Goal: Book appointment/travel/reservation

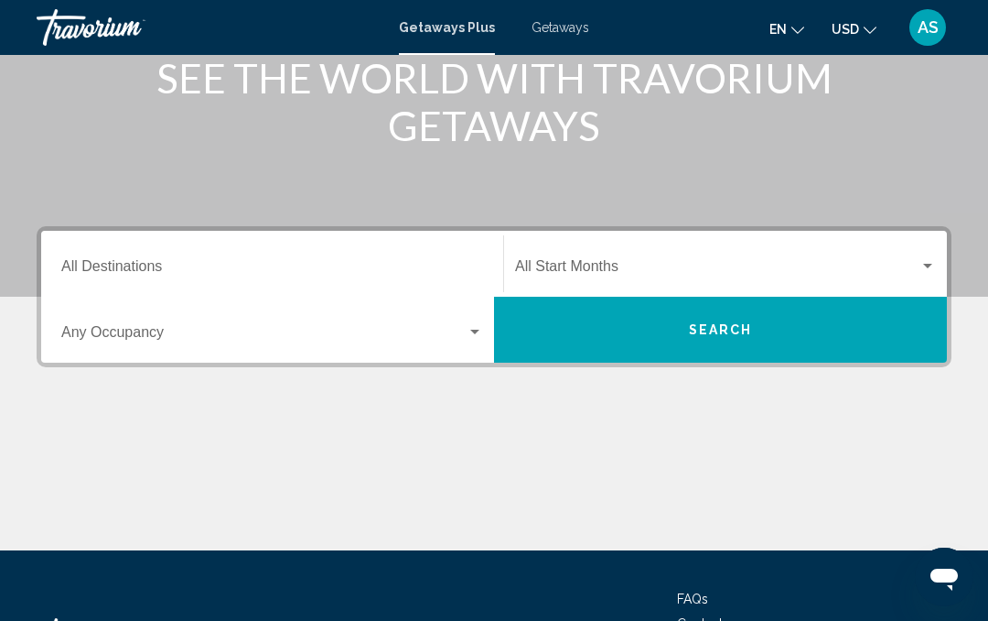
click at [101, 262] on input "Destination All Destinations" at bounding box center [272, 270] width 422 height 16
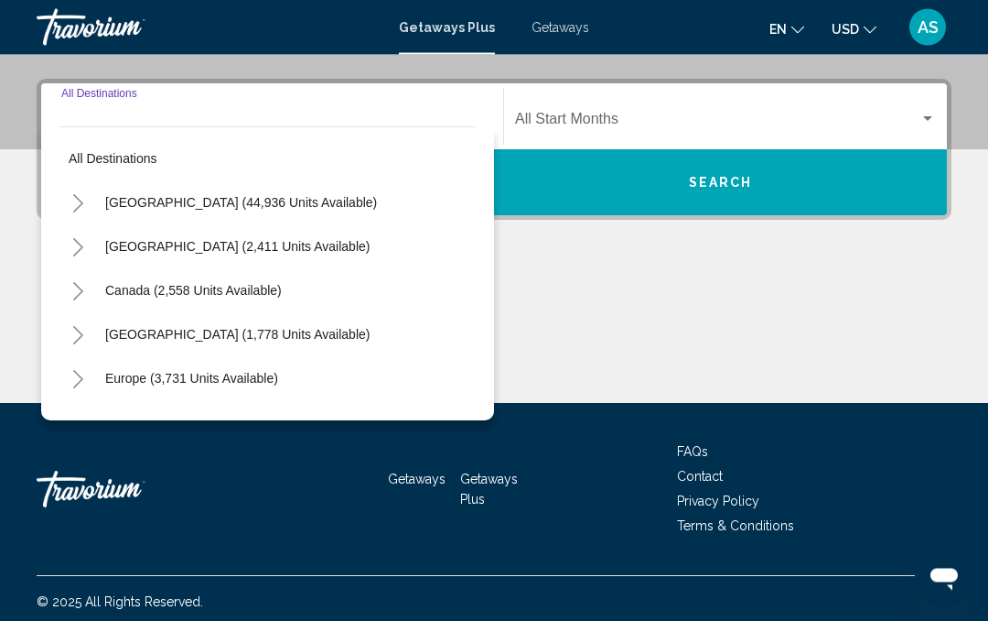
scroll to position [406, 0]
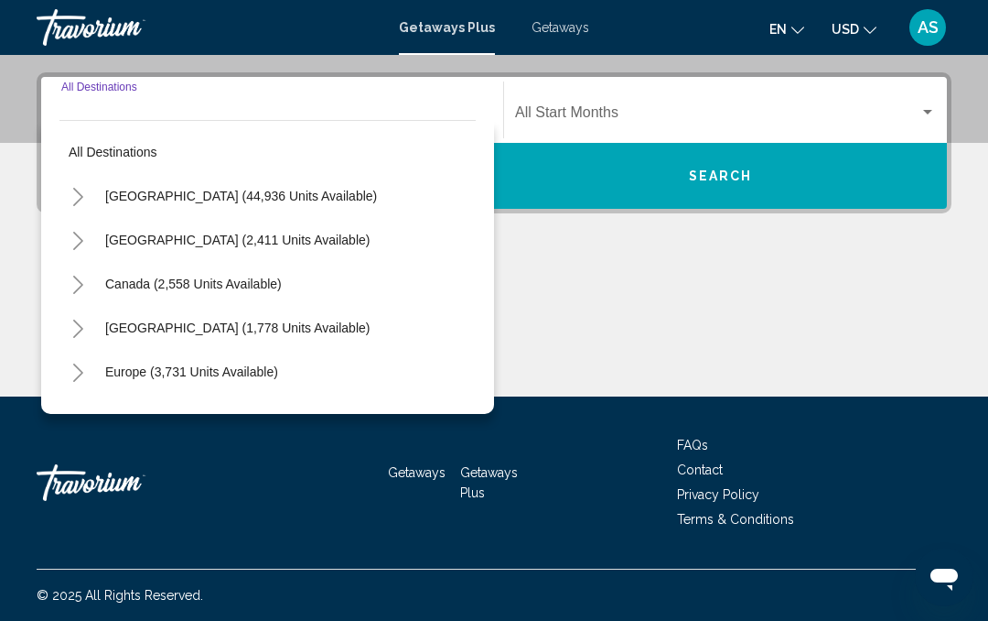
click at [129, 198] on span "[GEOGRAPHIC_DATA] (44,936 units available)" at bounding box center [241, 196] width 272 height 15
type input "**********"
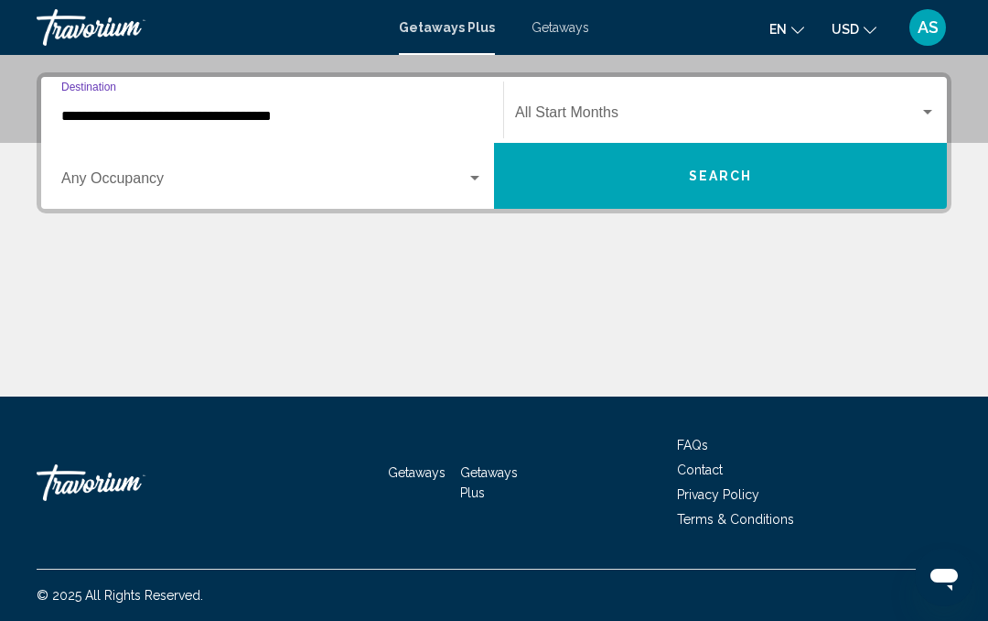
click at [98, 178] on span "Search widget" at bounding box center [263, 182] width 405 height 16
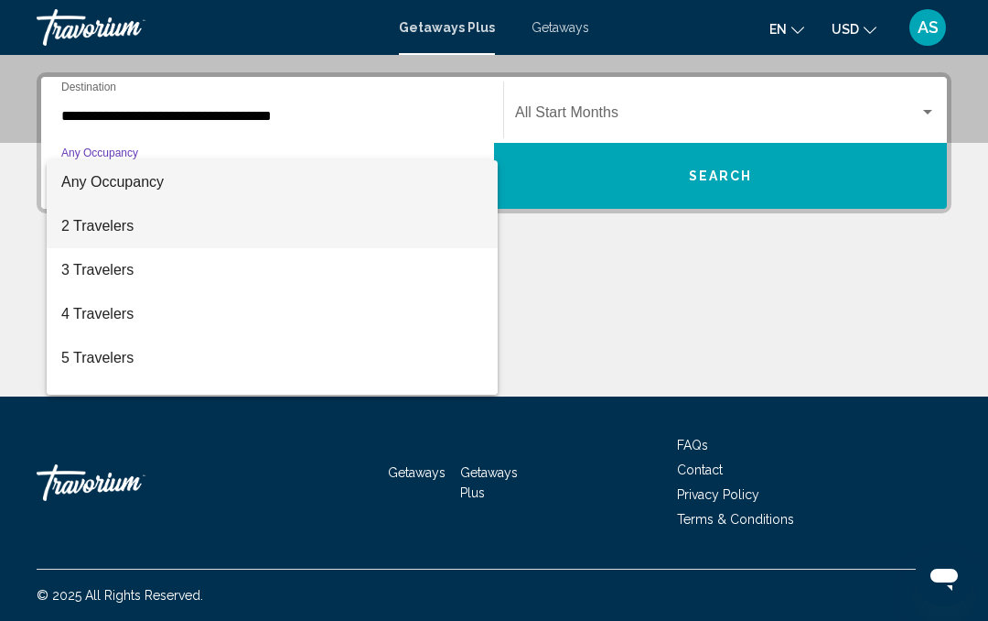
click at [317, 231] on span "2 Travelers" at bounding box center [272, 226] width 422 height 44
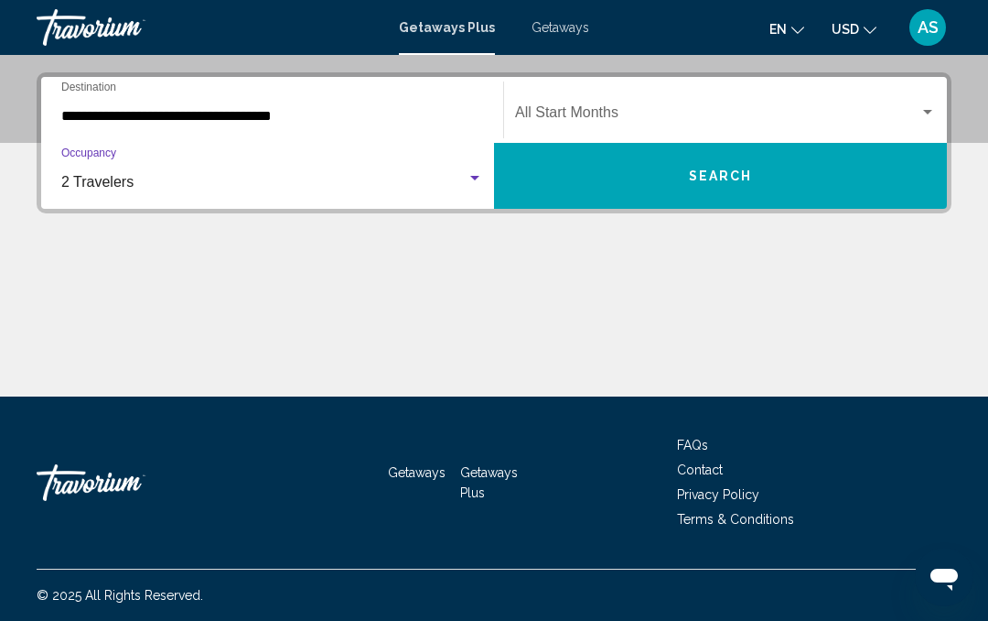
click at [716, 108] on span "Search widget" at bounding box center [717, 116] width 405 height 16
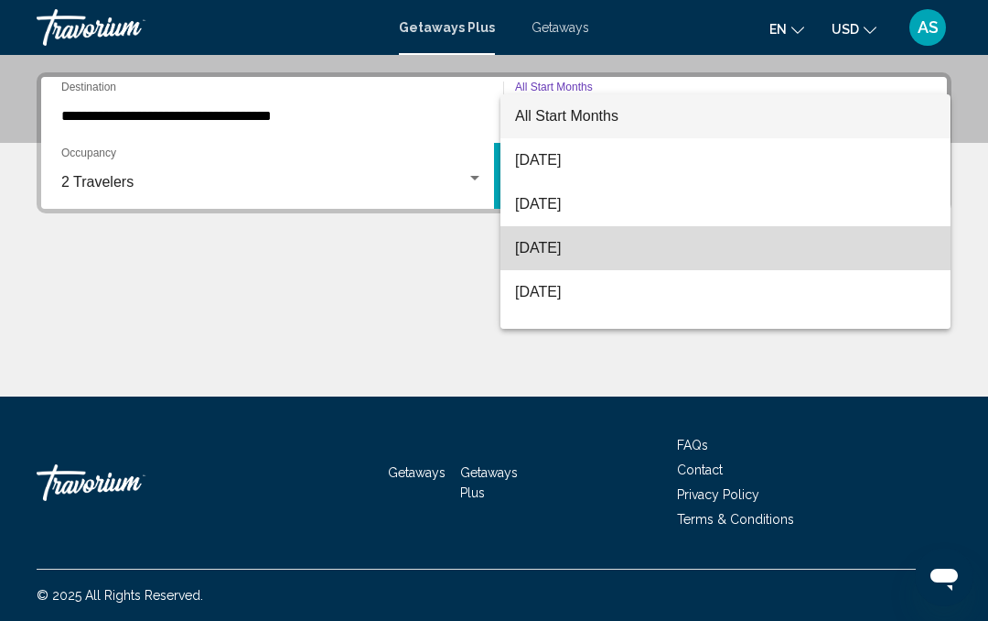
click at [629, 249] on span "[DATE]" at bounding box center [725, 248] width 421 height 44
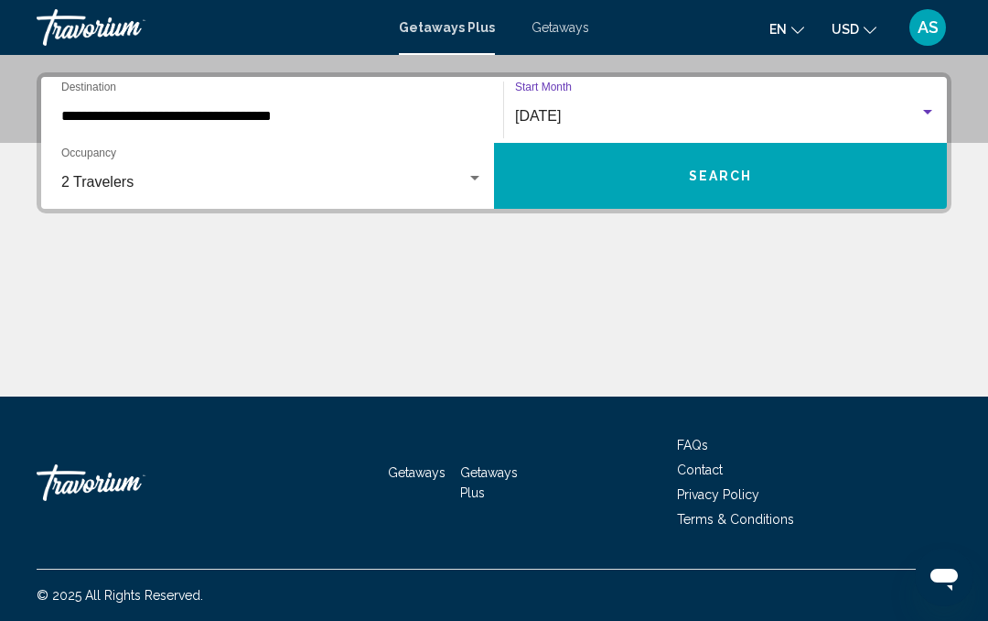
click at [696, 181] on span "Search" at bounding box center [721, 176] width 64 height 15
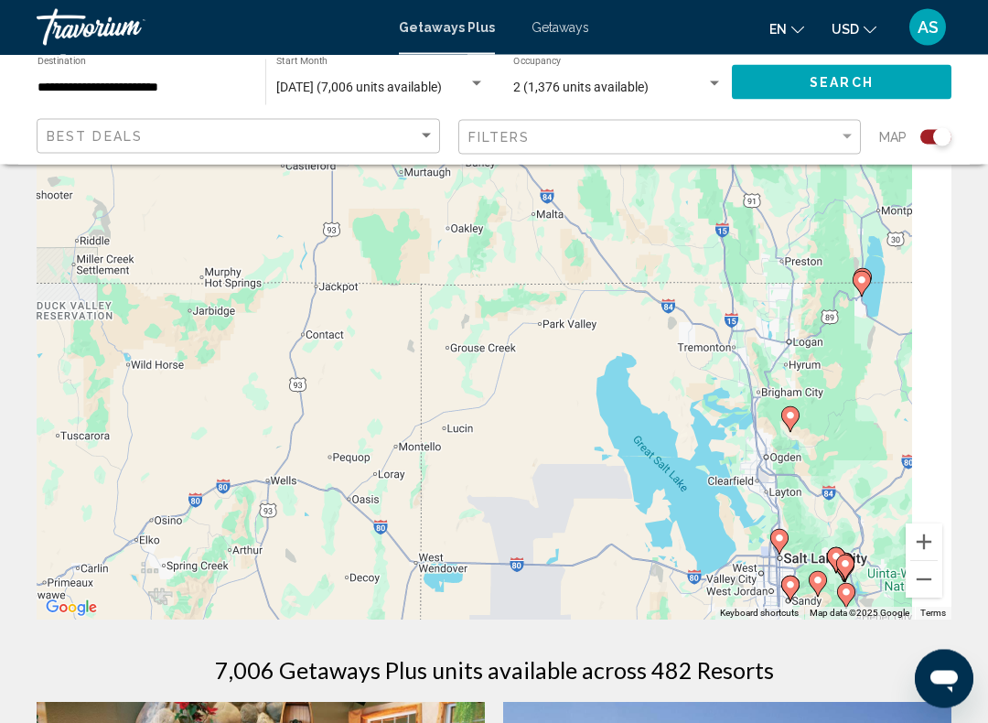
scroll to position [113, 0]
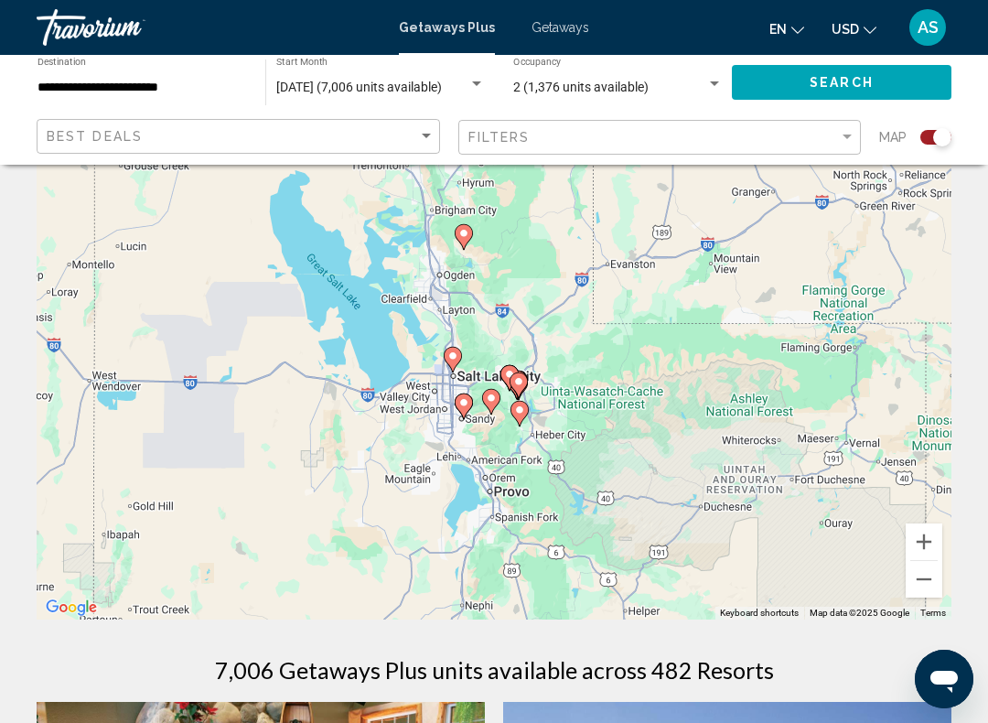
click at [523, 386] on image "Main content" at bounding box center [518, 381] width 11 height 11
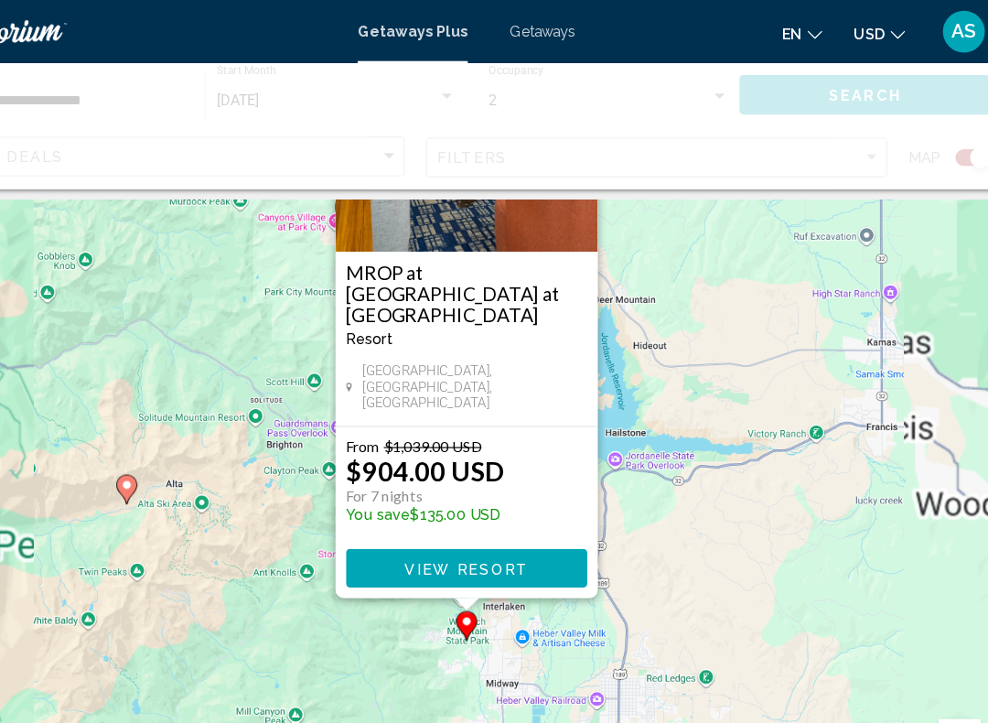
scroll to position [0, 0]
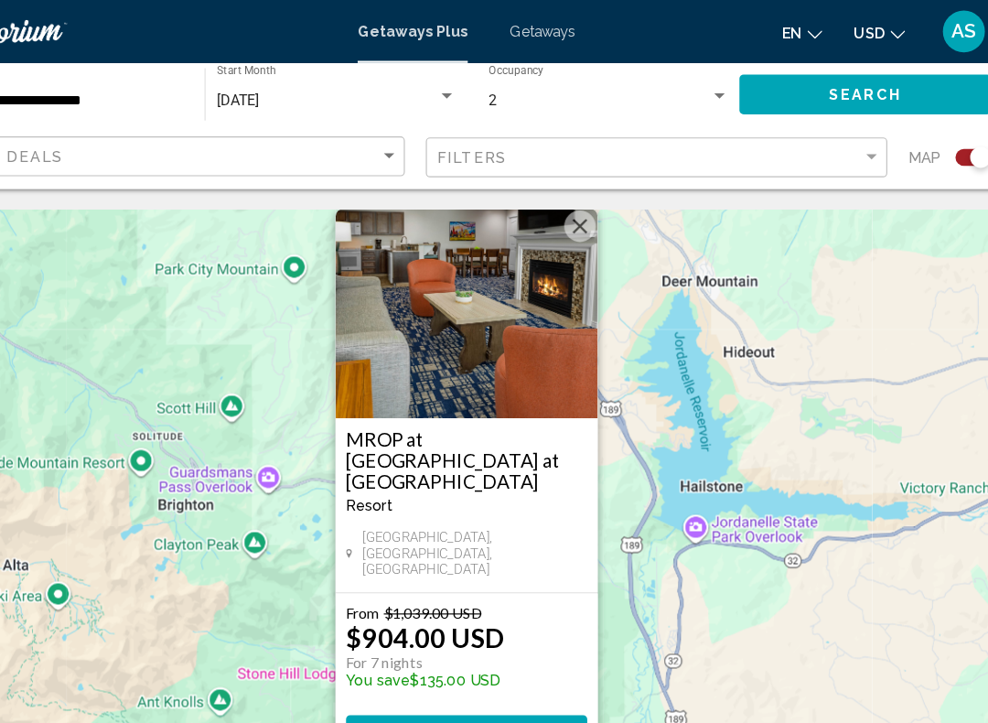
click at [579, 211] on button "Close" at bounding box center [592, 197] width 27 height 27
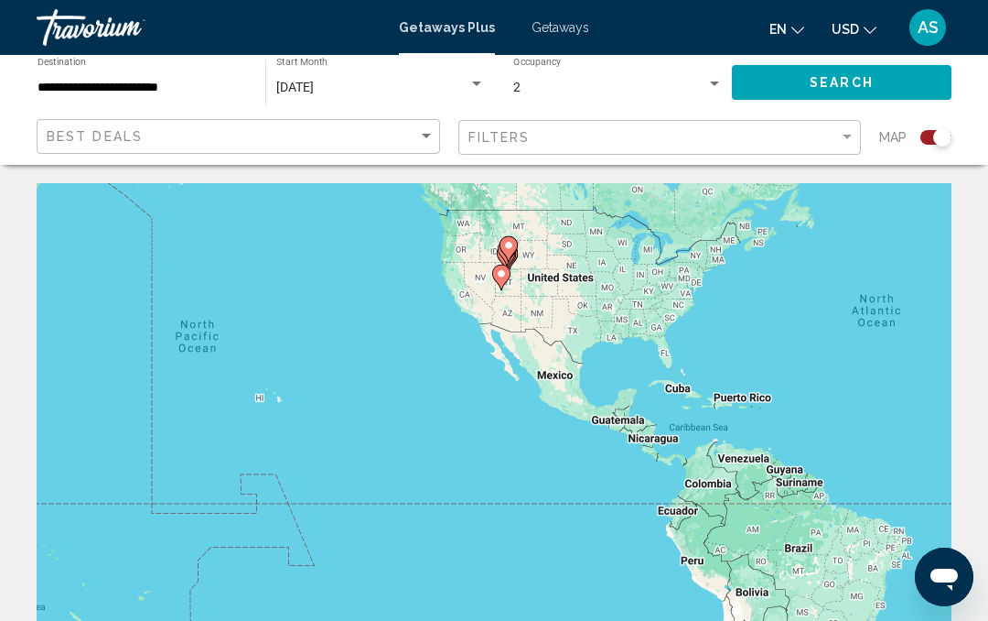
click at [72, 86] on input "**********" at bounding box center [143, 88] width 210 height 15
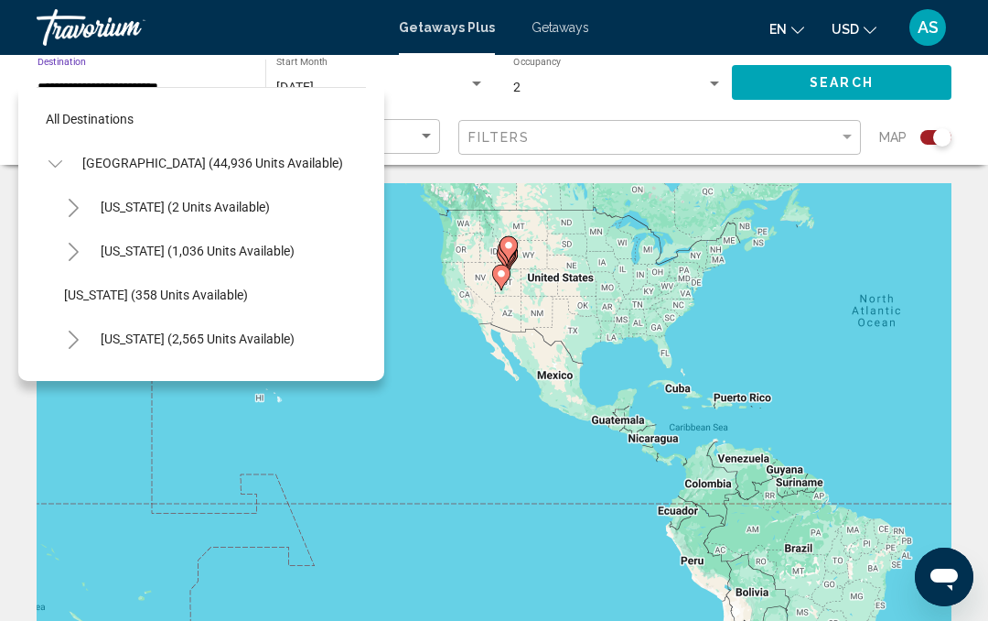
click at [99, 157] on span "[GEOGRAPHIC_DATA] (44,936 units available)" at bounding box center [212, 163] width 261 height 15
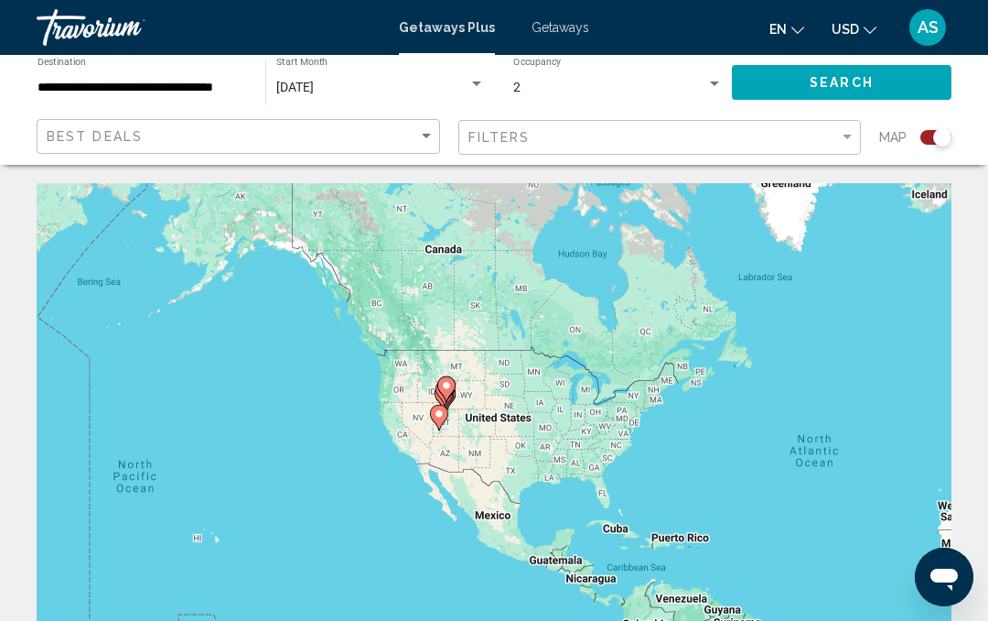
click at [70, 91] on input "**********" at bounding box center [143, 88] width 210 height 15
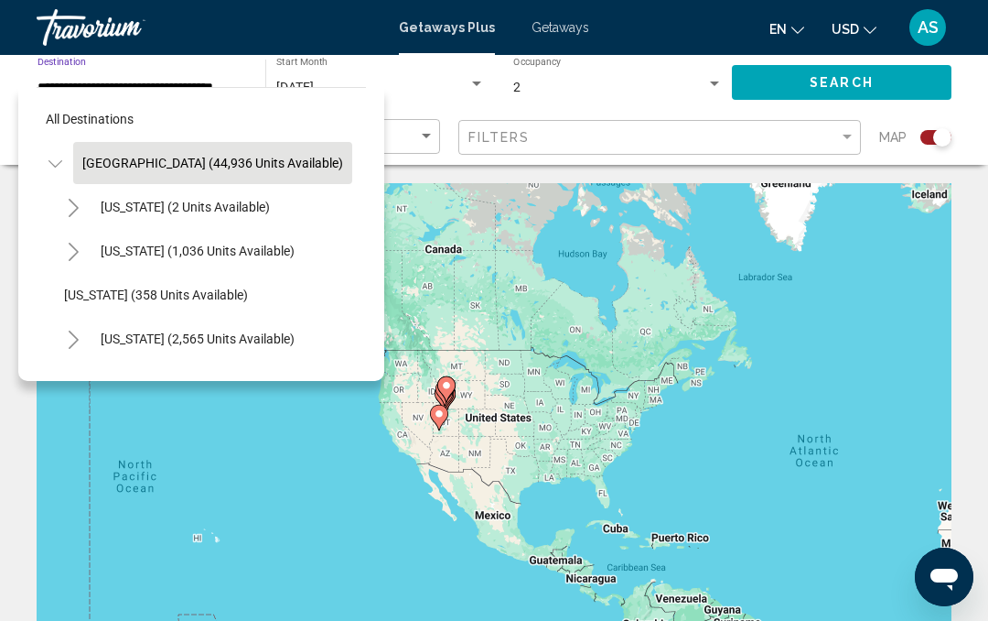
click at [256, 172] on button "[GEOGRAPHIC_DATA] (44,936 units available)" at bounding box center [212, 163] width 279 height 42
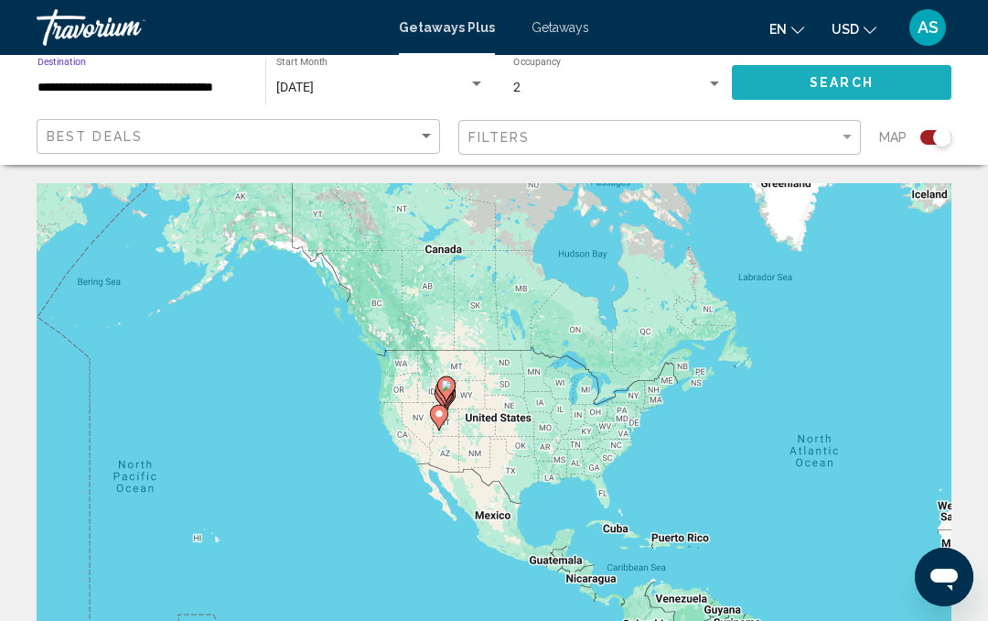
click at [854, 91] on span "Search" at bounding box center [842, 83] width 64 height 15
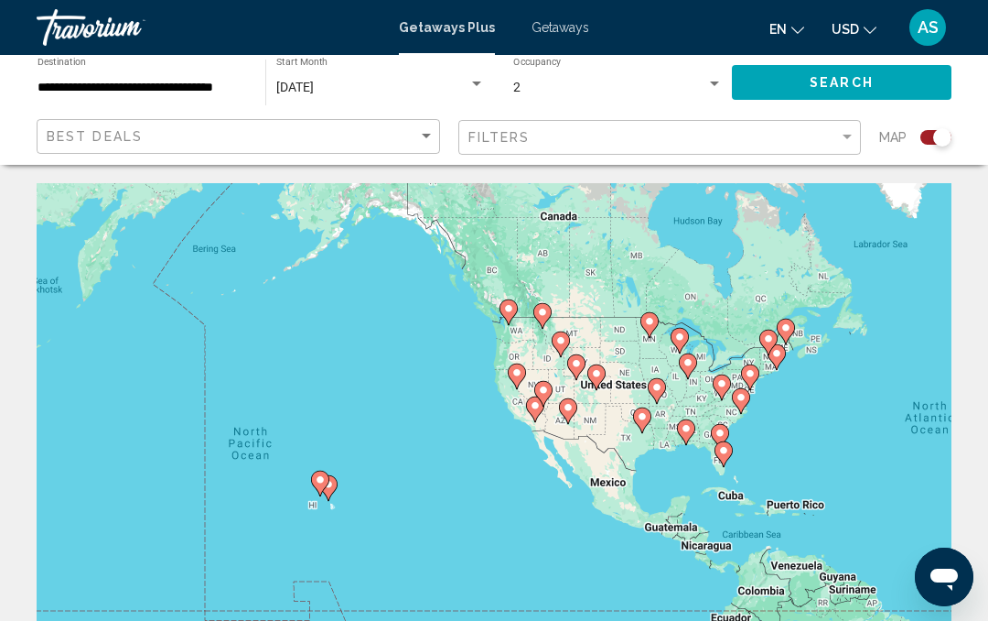
type input "**********"
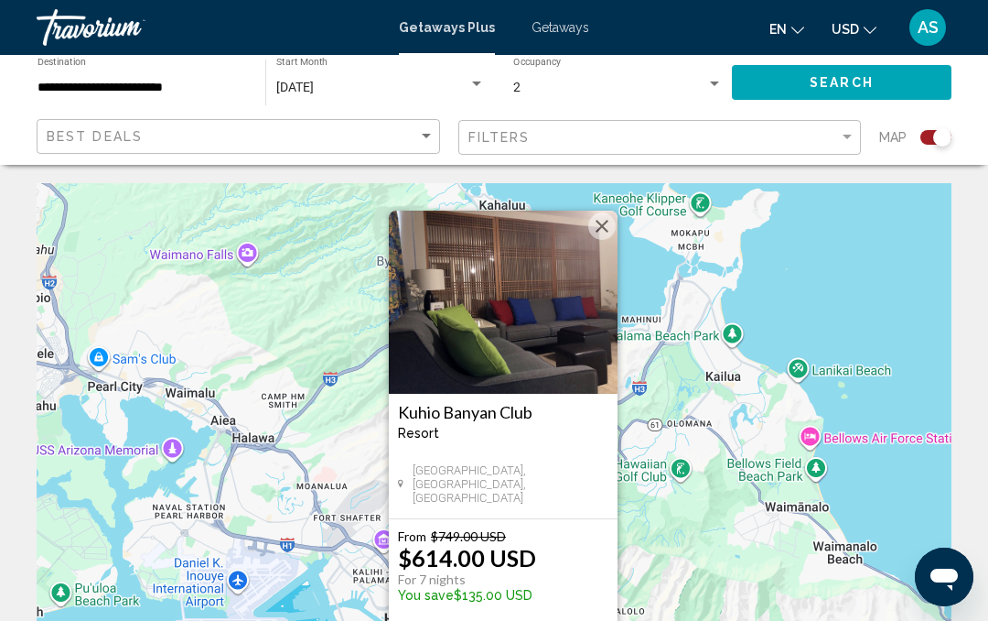
click at [501, 340] on img "Main content" at bounding box center [503, 302] width 229 height 183
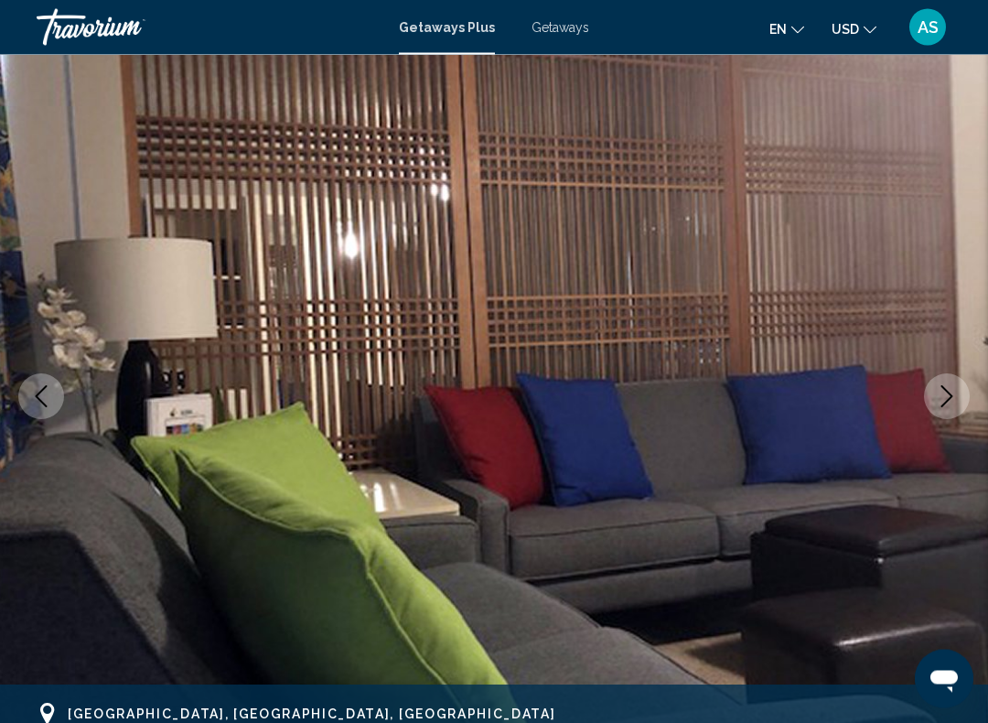
scroll to position [98, 0]
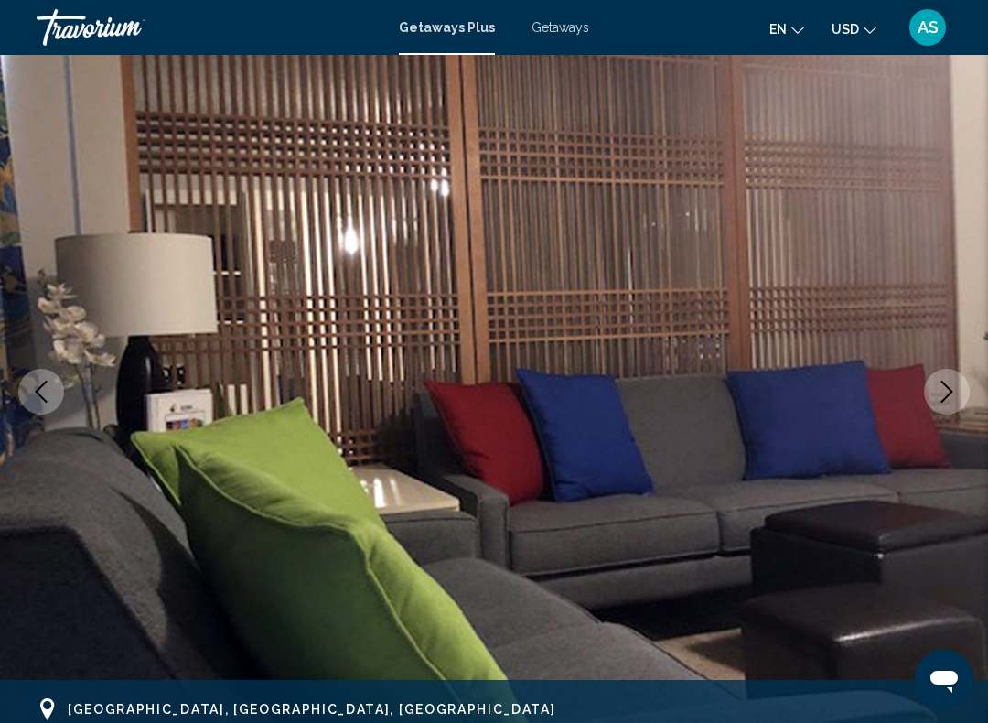
click at [952, 388] on icon "Next image" at bounding box center [947, 392] width 22 height 22
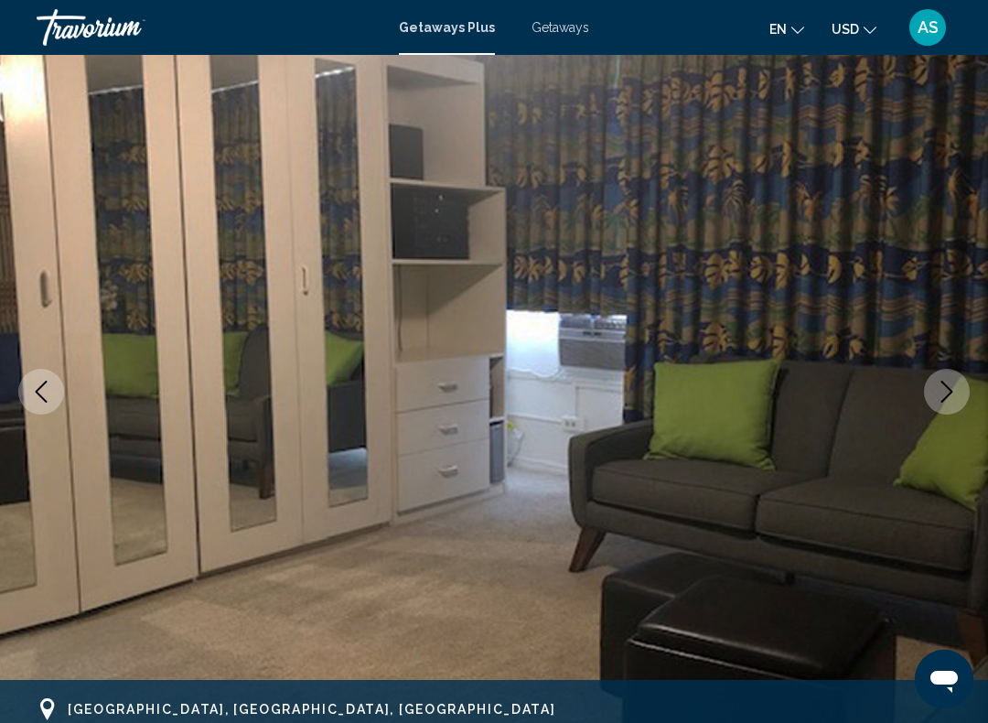
click at [949, 402] on icon "Next image" at bounding box center [947, 392] width 22 height 22
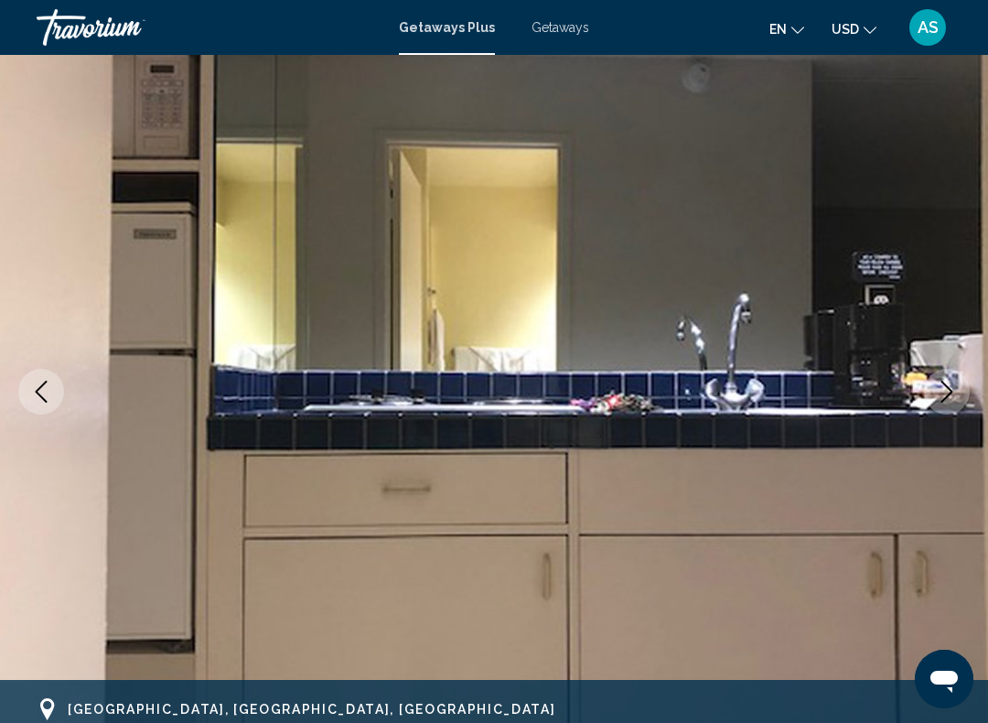
click at [945, 403] on button "Next image" at bounding box center [947, 392] width 46 height 46
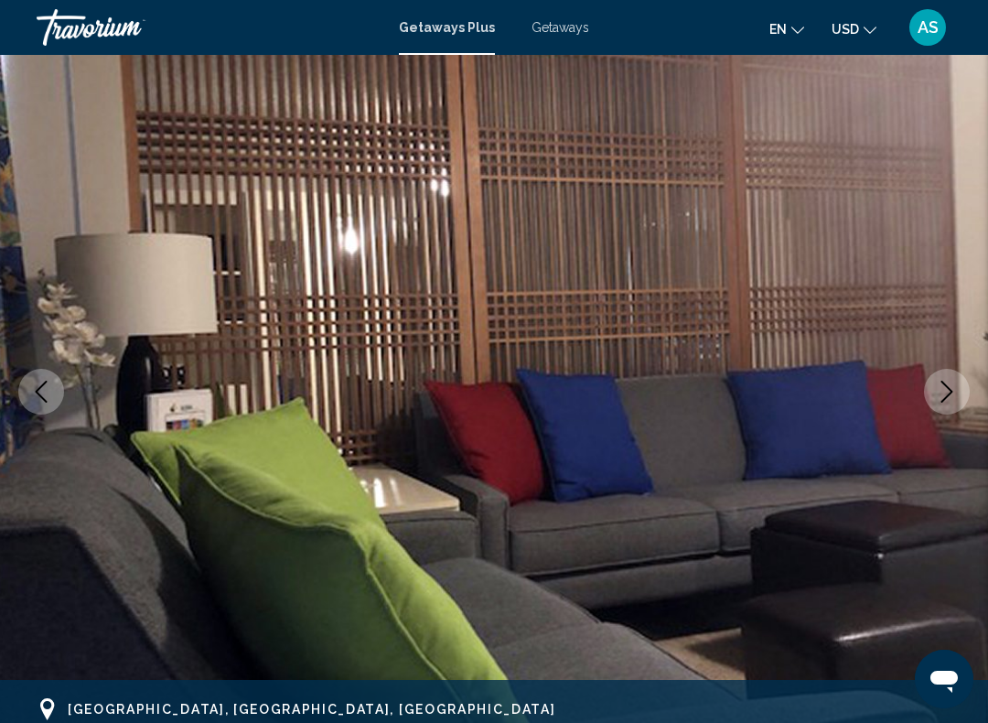
click at [949, 394] on icon "Next image" at bounding box center [948, 392] width 12 height 22
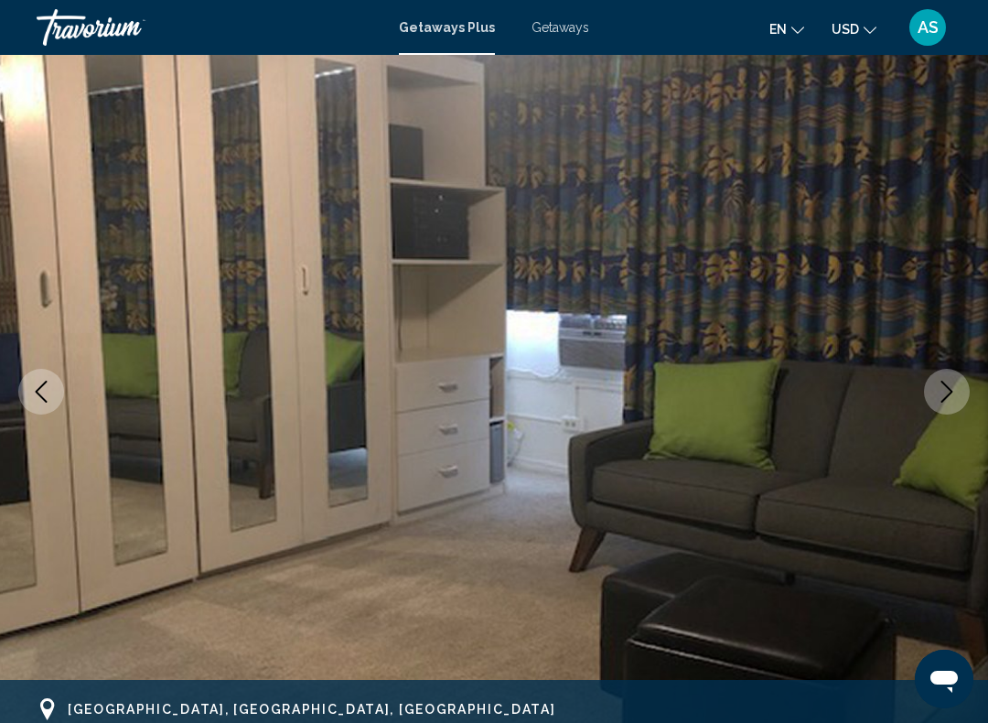
click at [944, 398] on icon "Next image" at bounding box center [947, 392] width 22 height 22
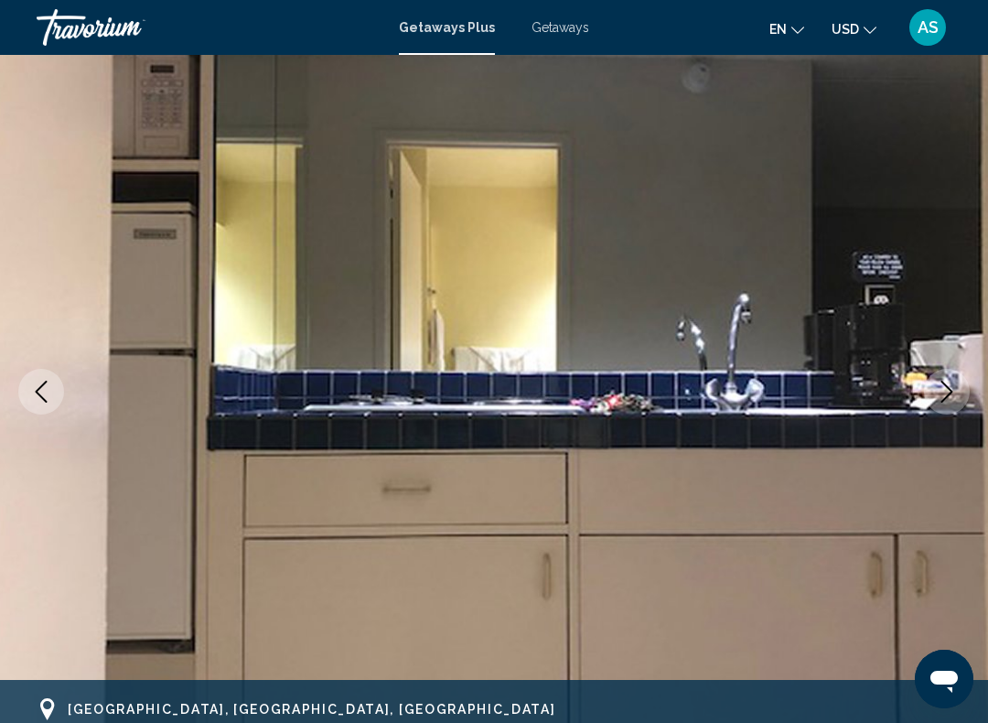
click at [947, 398] on icon "Next image" at bounding box center [947, 392] width 22 height 22
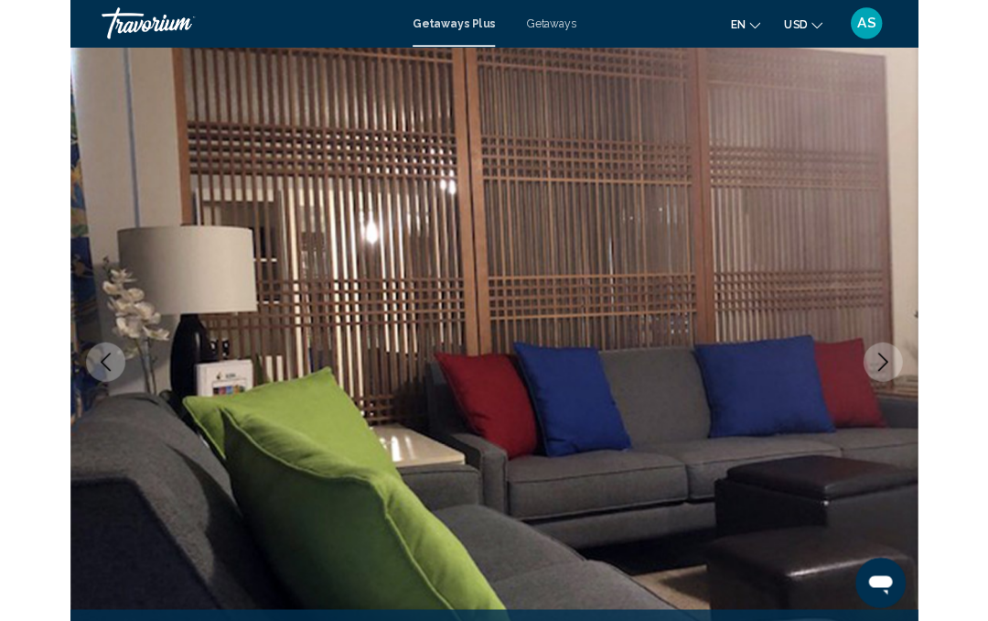
scroll to position [0, 0]
